Goal: Navigation & Orientation: Find specific page/section

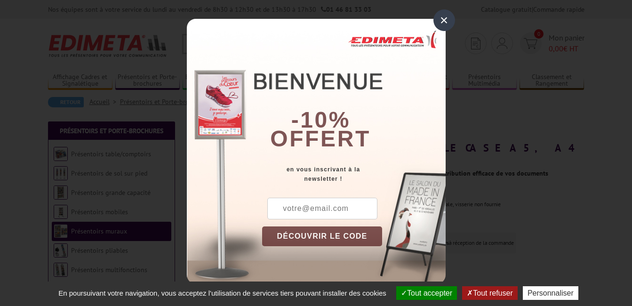
click at [450, 20] on div "×" at bounding box center [444, 20] width 22 height 22
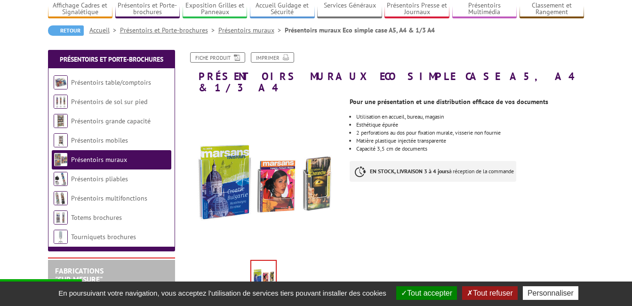
scroll to position [94, 0]
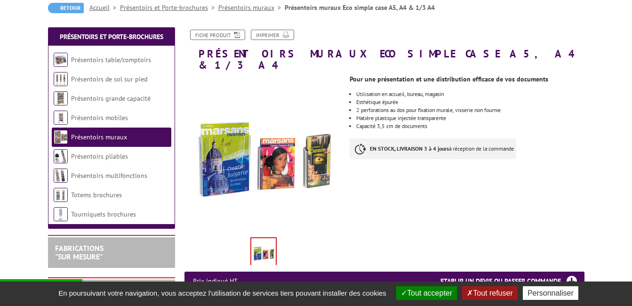
click at [154, 136] on li "Présentoirs muraux" at bounding box center [111, 136] width 119 height 19
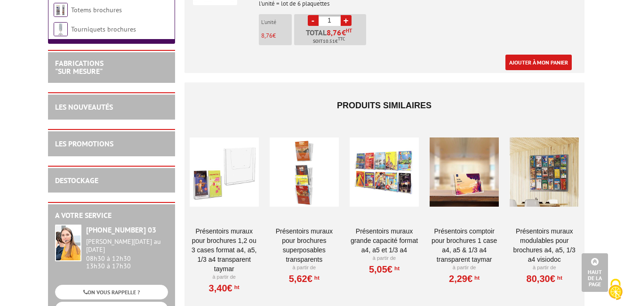
scroll to position [1082, 0]
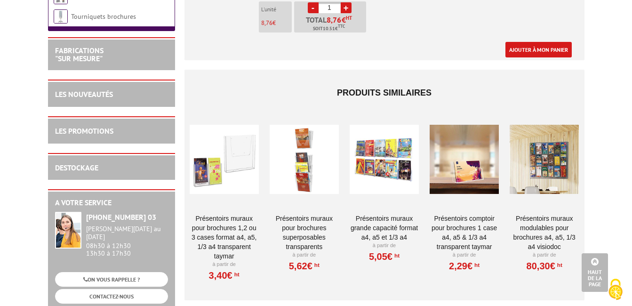
click at [231, 154] on div at bounding box center [224, 159] width 69 height 94
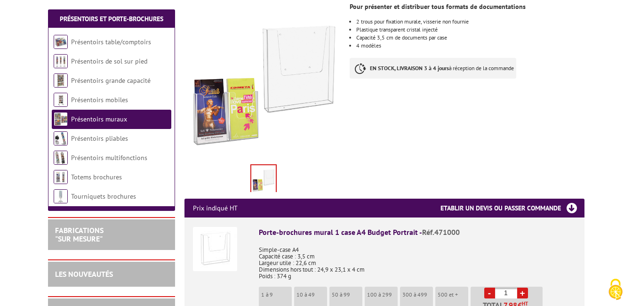
scroll to position [188, 0]
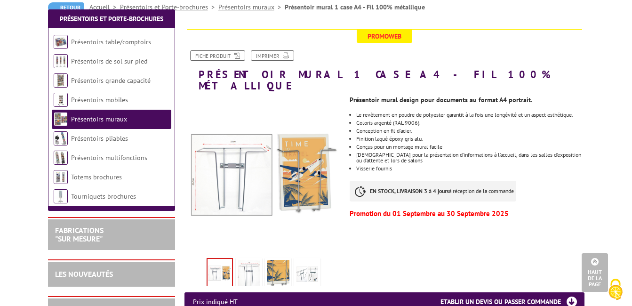
scroll to position [94, 0]
